Goal: Transaction & Acquisition: Purchase product/service

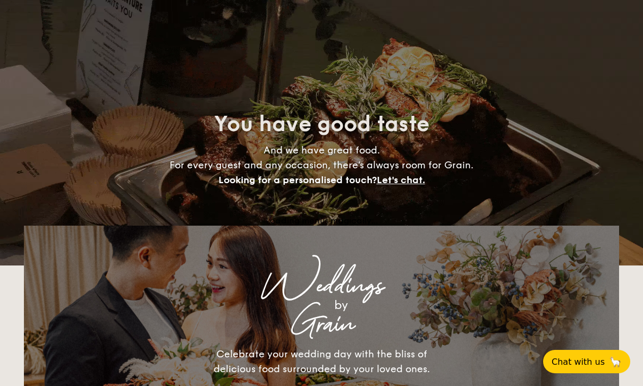
select select
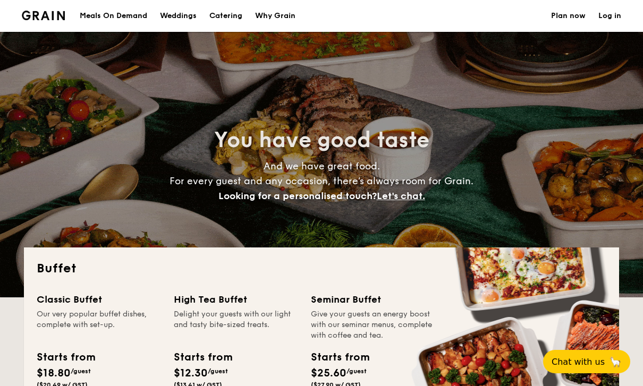
select select
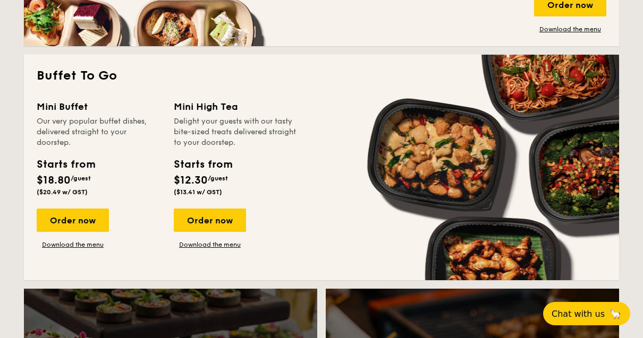
scroll to position [641, 0]
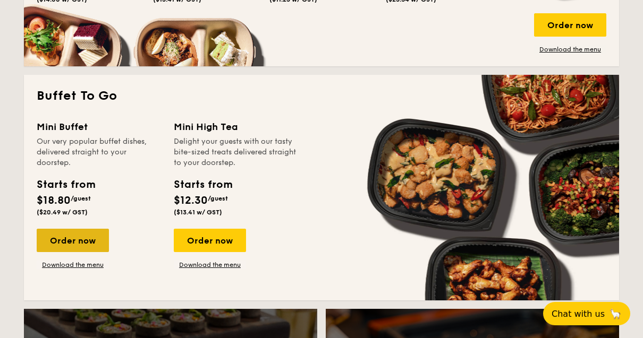
click at [79, 249] on div "Order now" at bounding box center [73, 240] width 72 height 23
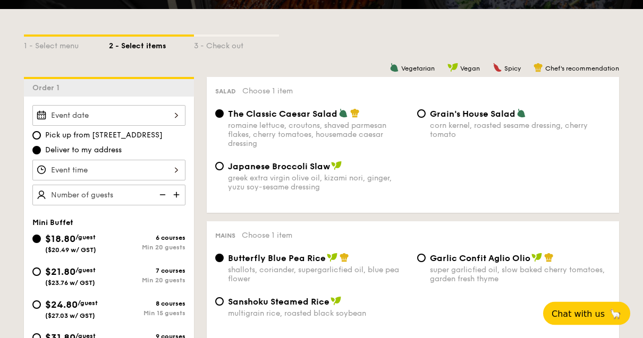
scroll to position [223, 0]
click at [96, 345] on div "$31.80 /guest ($34.66 w/ GST)" at bounding box center [70, 341] width 50 height 22
click at [41, 342] on input "$31.80 /guest ($34.66 w/ GST) 9 courses Min 10 guests" at bounding box center [36, 338] width 8 height 8
radio input "true"
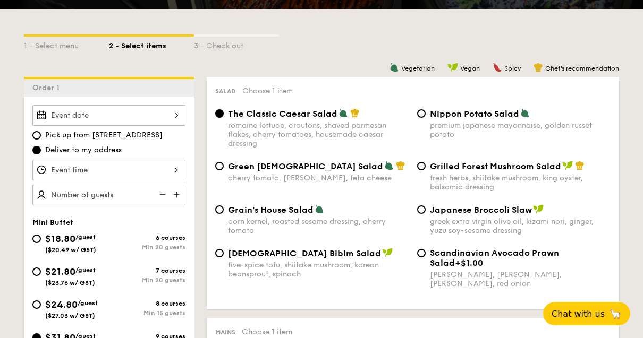
radio input "true"
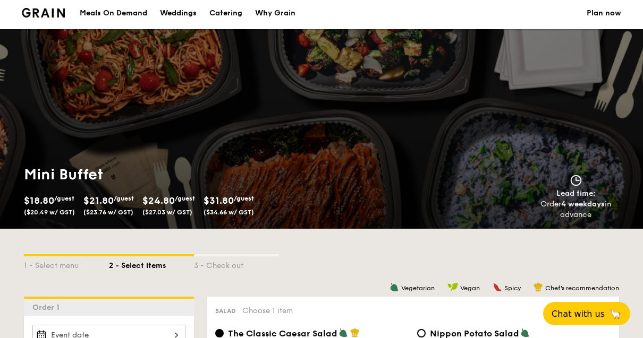
scroll to position [0, 0]
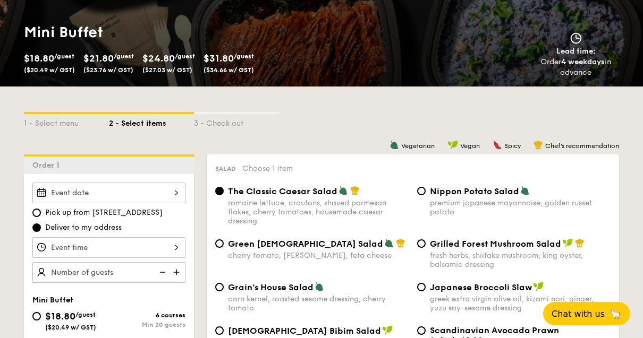
select select
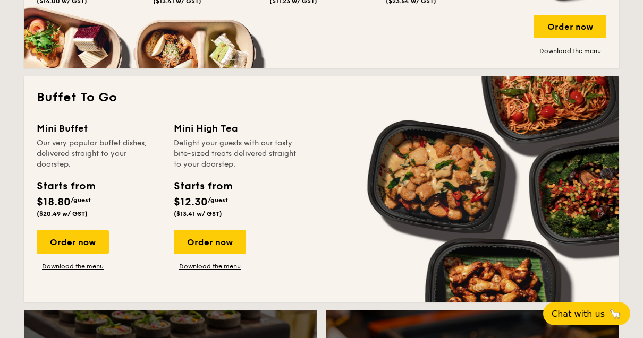
scroll to position [639, 0]
click at [88, 268] on link "Download the menu" at bounding box center [73, 267] width 72 height 8
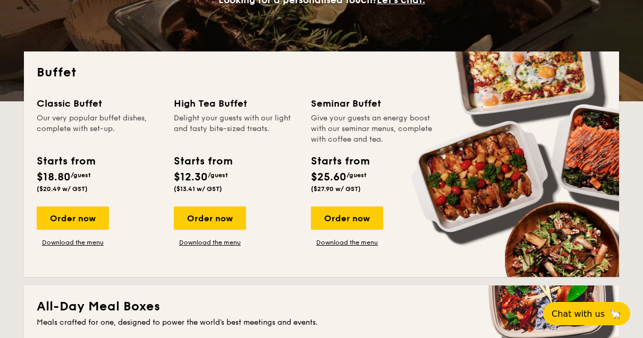
scroll to position [198, 0]
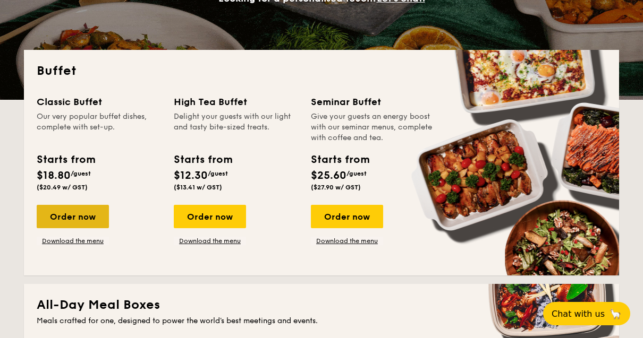
click at [62, 219] on div "Order now" at bounding box center [73, 216] width 72 height 23
